Goal: Task Accomplishment & Management: Manage account settings

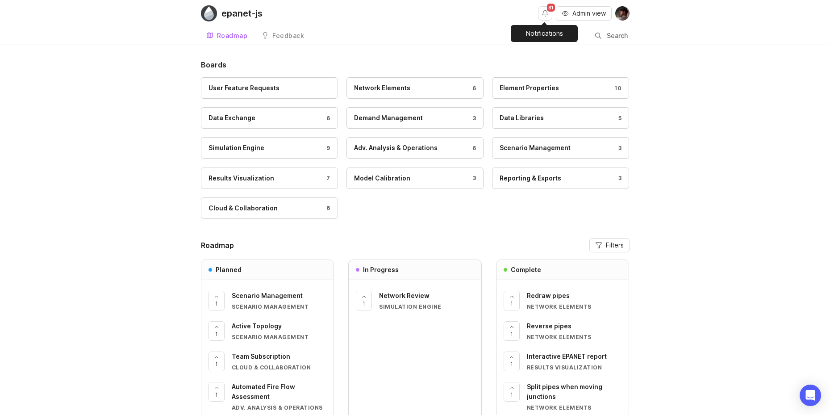
click at [549, 17] on button "Notifications" at bounding box center [545, 13] width 14 height 14
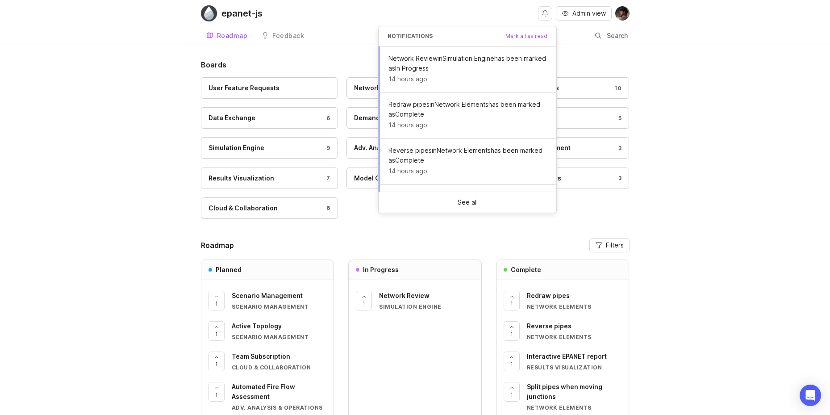
drag, startPoint x: 549, startPoint y: 17, endPoint x: 574, endPoint y: 25, distance: 26.7
click at [549, 16] on button "Notifications" at bounding box center [545, 13] width 14 height 14
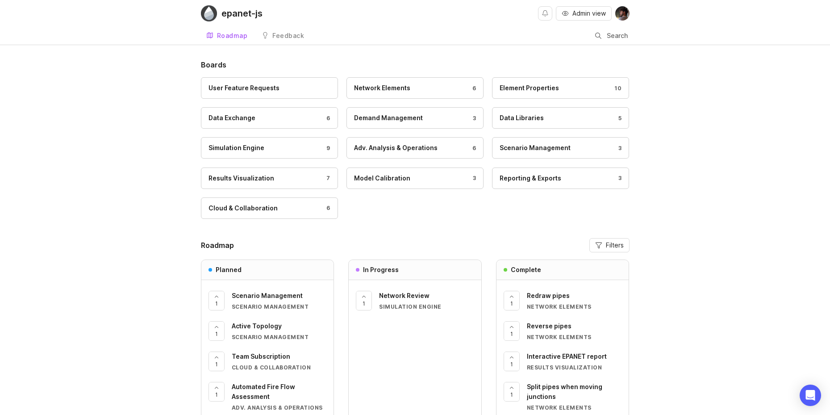
click at [694, 50] on div "epanet-js Admin view Roadmap Feedback Feedback Search Boards User Feature Reque…" at bounding box center [415, 258] width 830 height 517
click at [589, 9] on span "Admin view" at bounding box center [590, 13] width 34 height 9
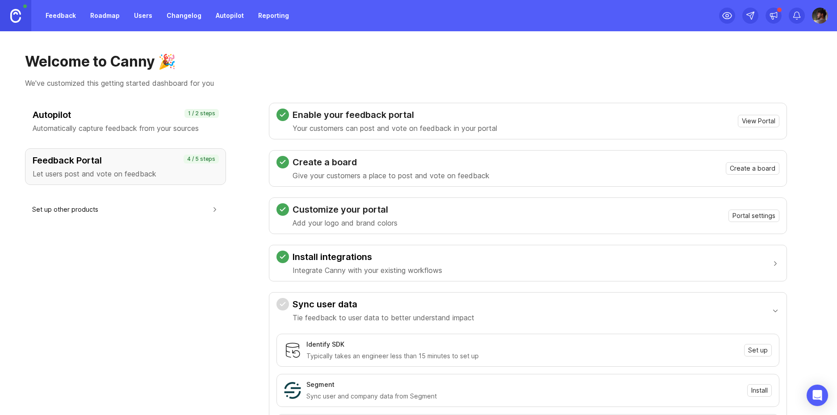
click at [140, 22] on link "Users" at bounding box center [143, 16] width 29 height 16
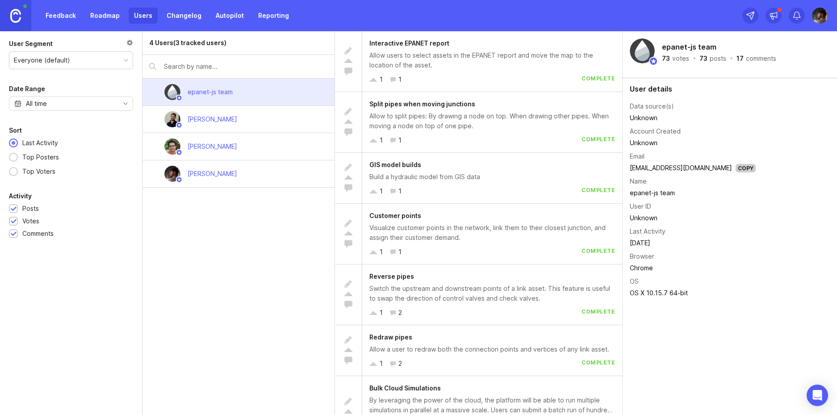
click at [485, 67] on div "Allow users to select assets in the EPANET report and move the map to the locat…" at bounding box center [492, 60] width 246 height 20
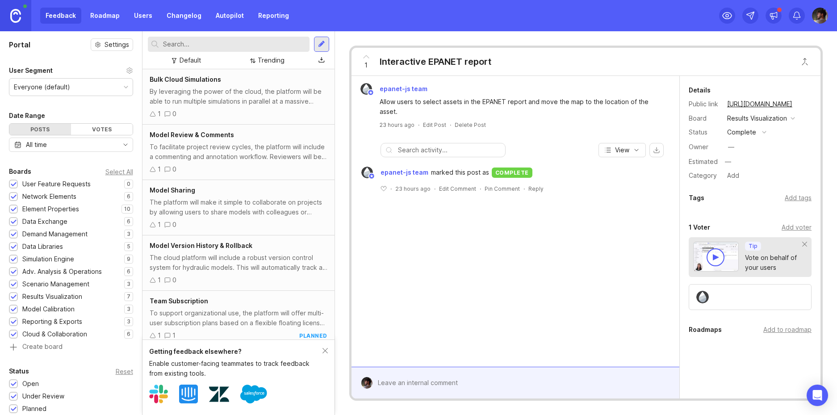
click at [281, 119] on div "Bulk Cloud Simulations By leveraging the power of the cloud, the platform will …" at bounding box center [238, 96] width 192 height 55
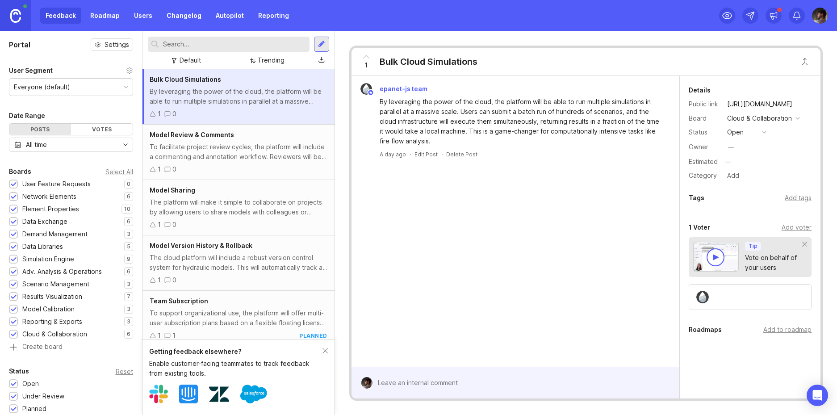
click at [262, 142] on div "Model Review & Comments To facilitate project review cycles, the platform will …" at bounding box center [238, 152] width 192 height 55
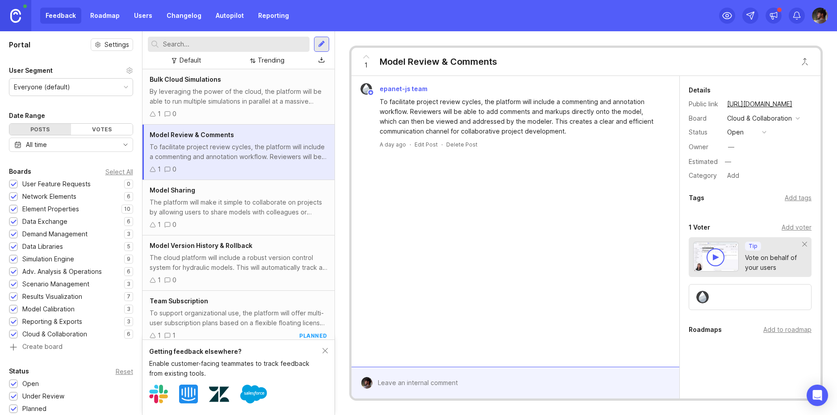
click at [264, 224] on div "1 0" at bounding box center [239, 225] width 178 height 10
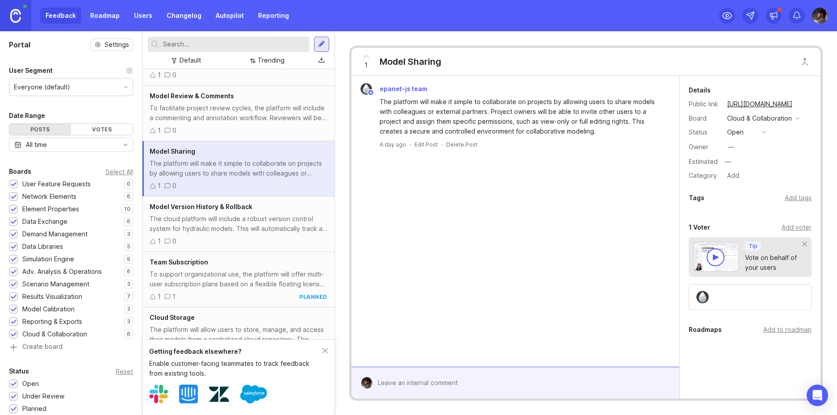
scroll to position [107, 0]
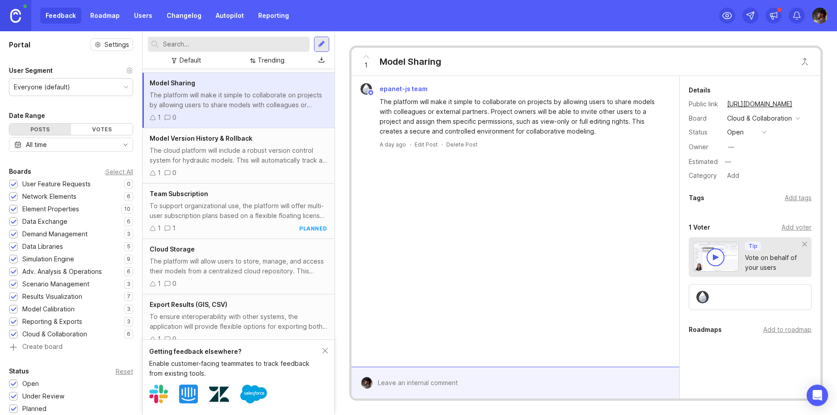
click at [289, 169] on div "1 0" at bounding box center [239, 173] width 178 height 10
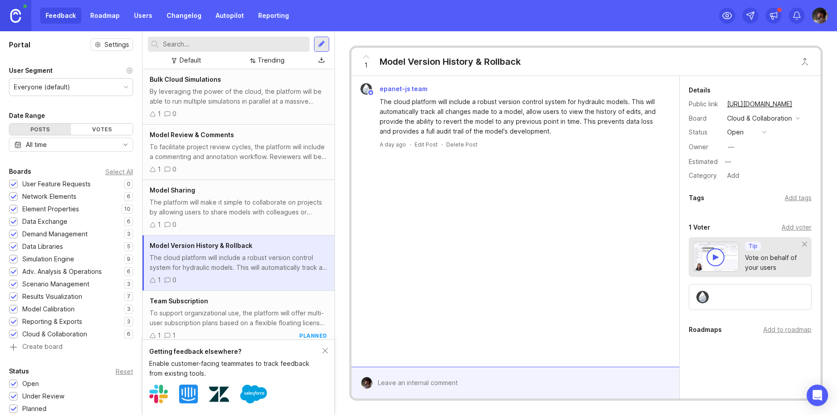
click at [142, 14] on link "Users" at bounding box center [143, 16] width 29 height 16
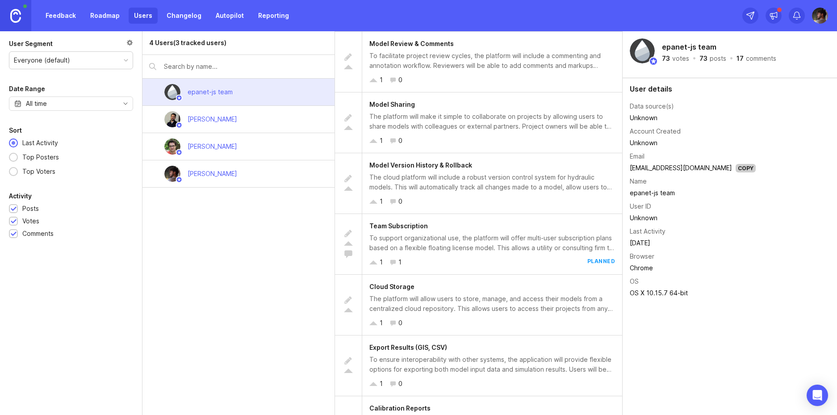
scroll to position [84, 0]
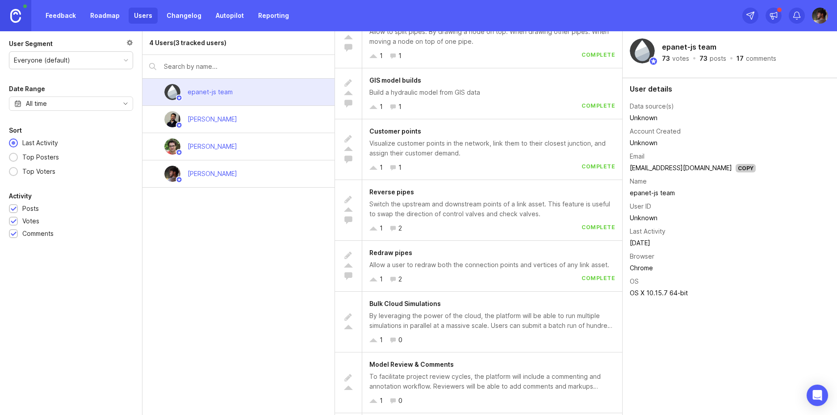
click at [229, 15] on link "Autopilot" at bounding box center [229, 16] width 39 height 16
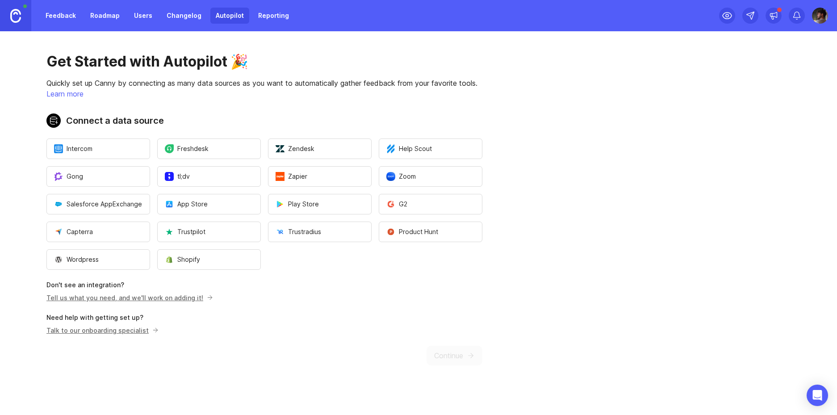
click at [185, 20] on link "Changelog" at bounding box center [184, 16] width 46 height 16
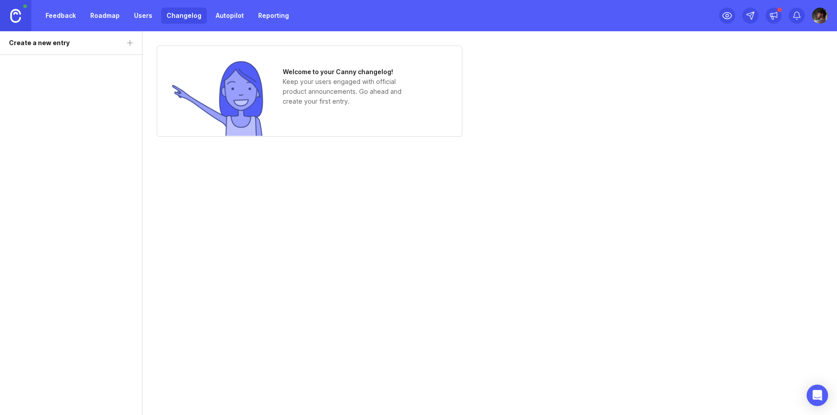
click at [131, 16] on link "Users" at bounding box center [143, 16] width 29 height 16
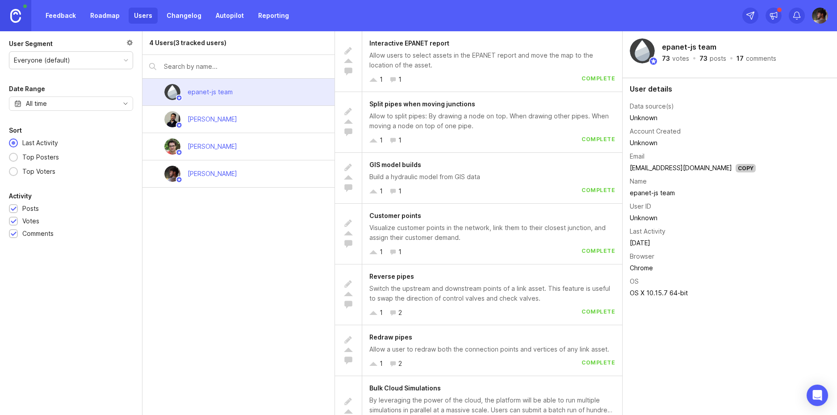
click at [62, 17] on link "Feedback" at bounding box center [60, 16] width 41 height 16
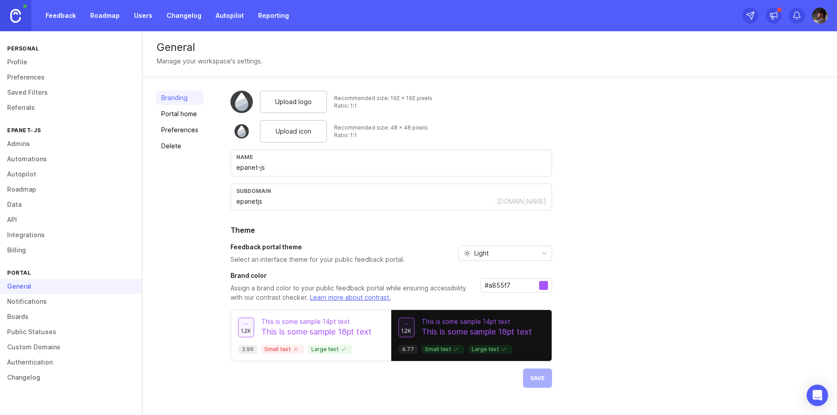
click at [21, 238] on link "Integrations" at bounding box center [71, 234] width 142 height 15
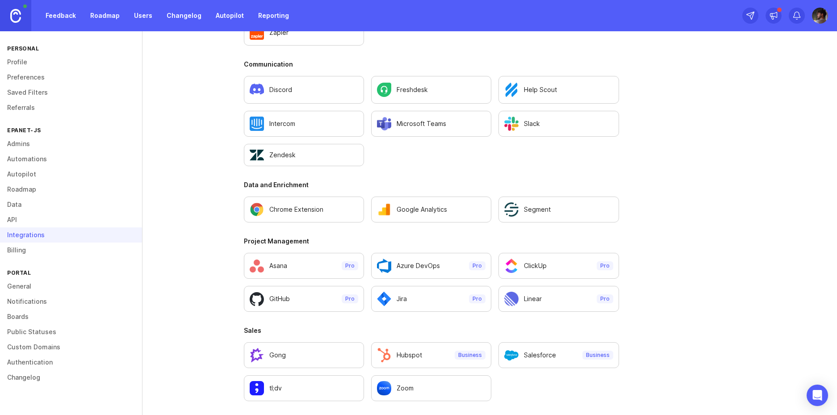
scroll to position [539, 0]
click at [38, 361] on link "Authentication" at bounding box center [71, 362] width 142 height 15
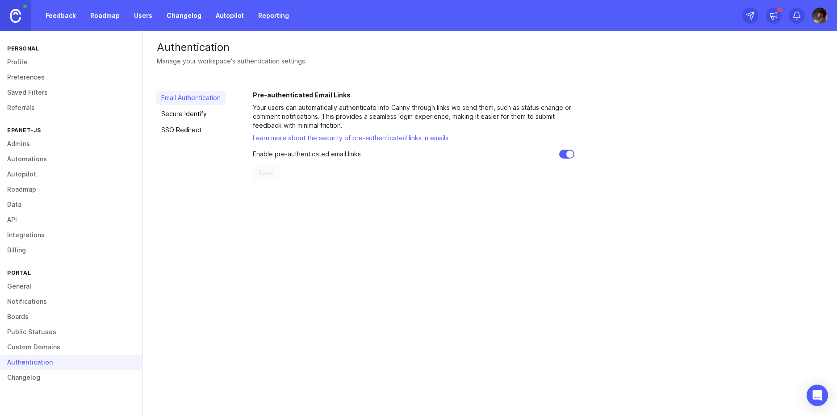
click at [203, 130] on link "SSO Redirect" at bounding box center [191, 130] width 70 height 14
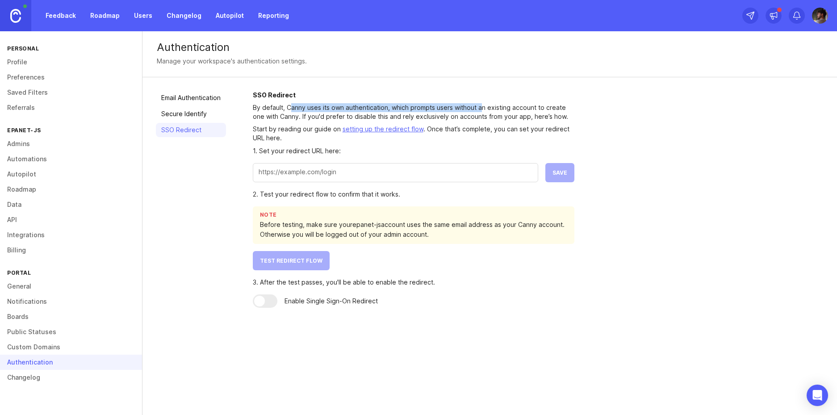
drag, startPoint x: 291, startPoint y: 111, endPoint x: 486, endPoint y: 111, distance: 195.7
click at [486, 111] on p "By default, Canny uses its own authentication, which prompts users without an e…" at bounding box center [414, 112] width 322 height 18
drag, startPoint x: 494, startPoint y: 110, endPoint x: 523, endPoint y: 106, distance: 29.4
click at [496, 110] on p "By default, Canny uses its own authentication, which prompts users without an e…" at bounding box center [414, 112] width 322 height 18
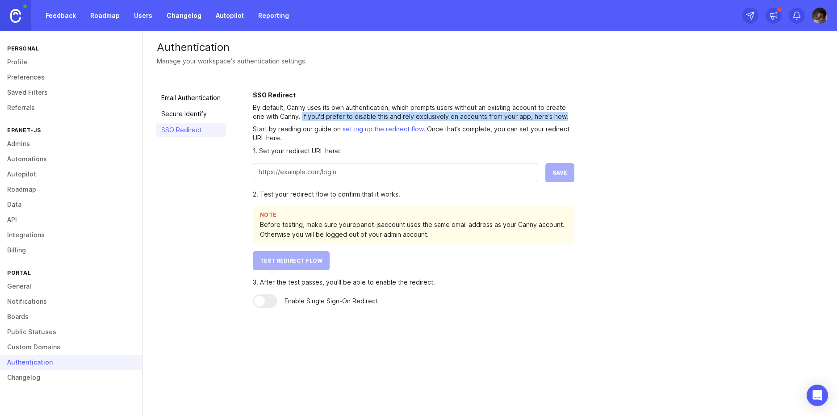
drag, startPoint x: 302, startPoint y: 117, endPoint x: 574, endPoint y: 118, distance: 271.6
click at [574, 118] on p "By default, Canny uses its own authentication, which prompts users without an e…" at bounding box center [414, 112] width 322 height 18
click at [444, 181] on div at bounding box center [395, 172] width 285 height 19
